Goal: Information Seeking & Learning: Learn about a topic

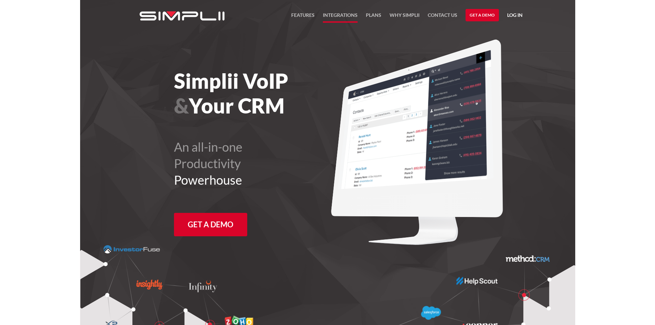
click at [340, 14] on link "Integrations" at bounding box center [340, 17] width 35 height 12
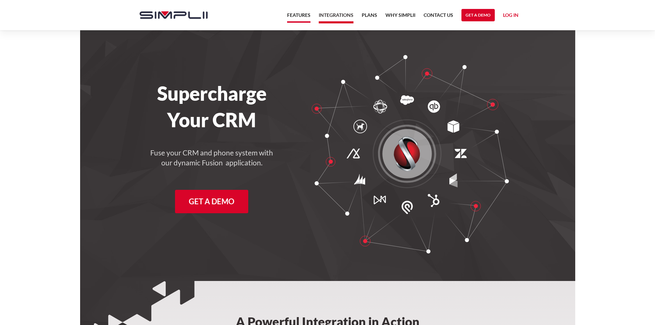
click at [299, 15] on link "Features" at bounding box center [298, 17] width 23 height 12
